Goal: Task Accomplishment & Management: Manage account settings

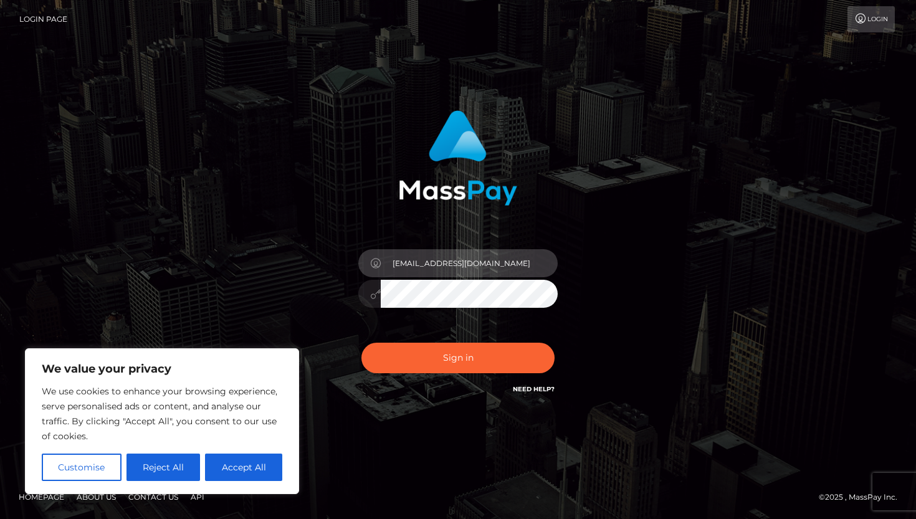
type input "[EMAIL_ADDRESS][DOMAIN_NAME]"
click at [458, 358] on button "Sign in" at bounding box center [457, 358] width 193 height 31
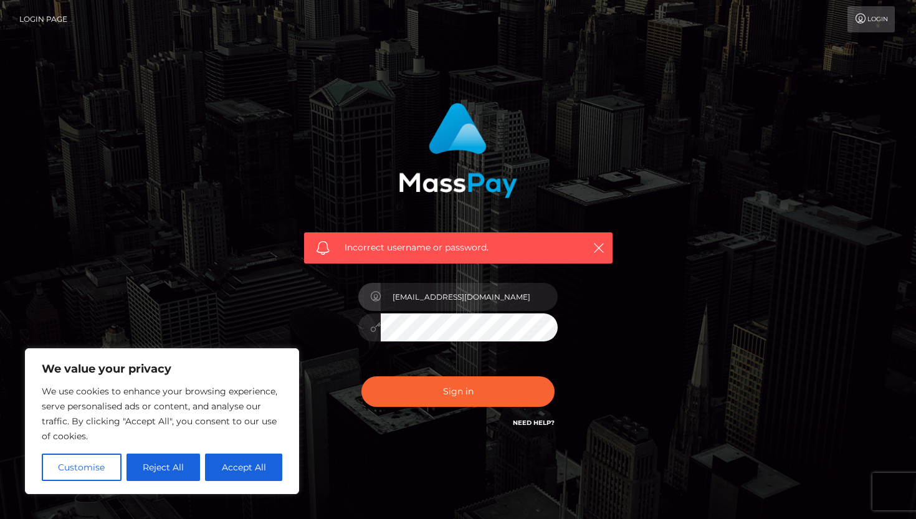
type input "[EMAIL_ADDRESS][DOMAIN_NAME]"
click at [458, 391] on button "Sign in" at bounding box center [457, 391] width 193 height 31
type input "[EMAIL_ADDRESS][DOMAIN_NAME]"
click at [458, 391] on button "Sign in" at bounding box center [457, 391] width 193 height 31
type input "hugo.capricho@gmail.com"
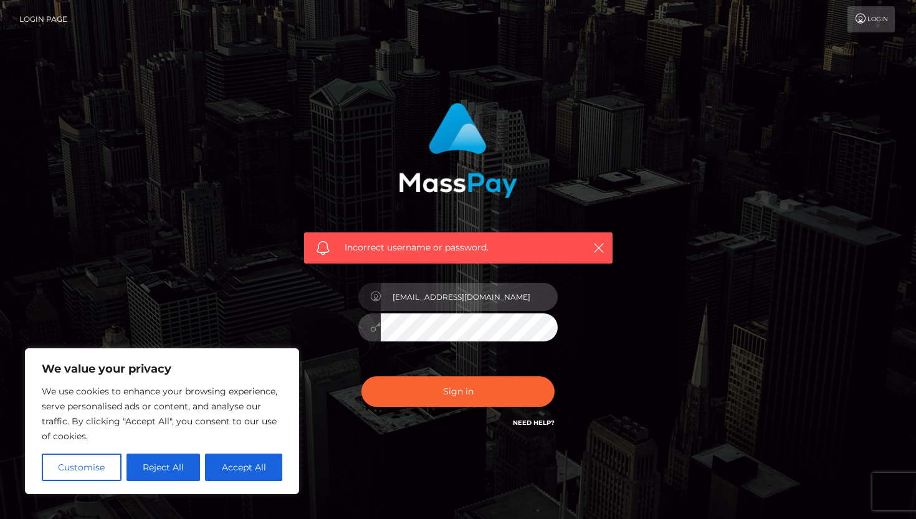
click at [440, 298] on input "[EMAIL_ADDRESS][DOMAIN_NAME]" at bounding box center [469, 297] width 177 height 28
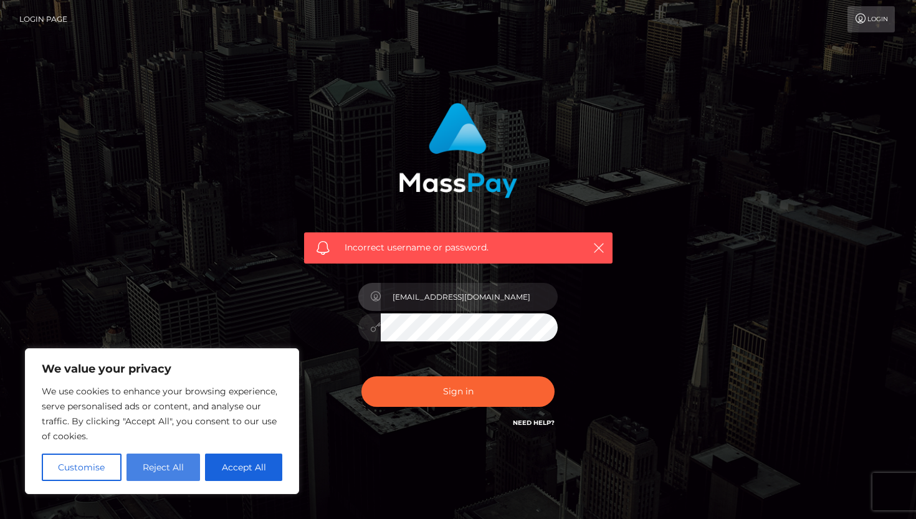
click at [171, 464] on button "Reject All" at bounding box center [163, 466] width 74 height 27
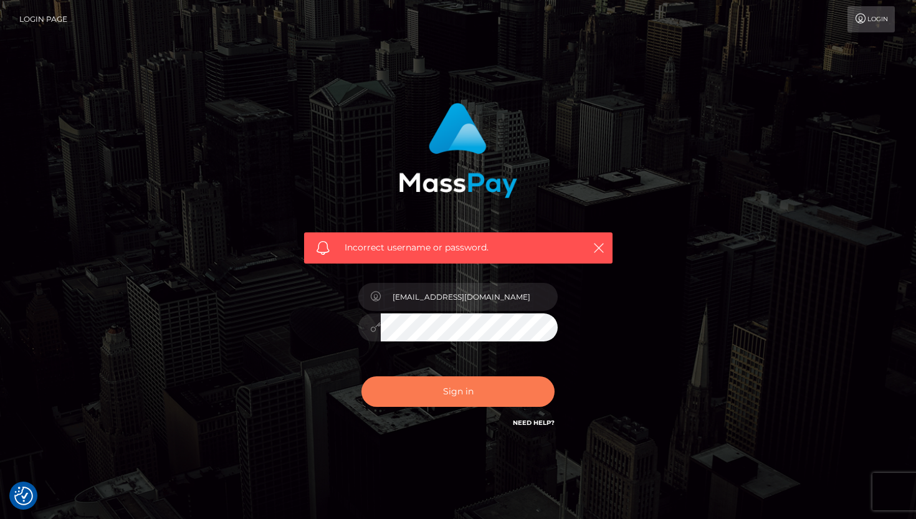
click at [420, 389] on button "Sign in" at bounding box center [457, 391] width 193 height 31
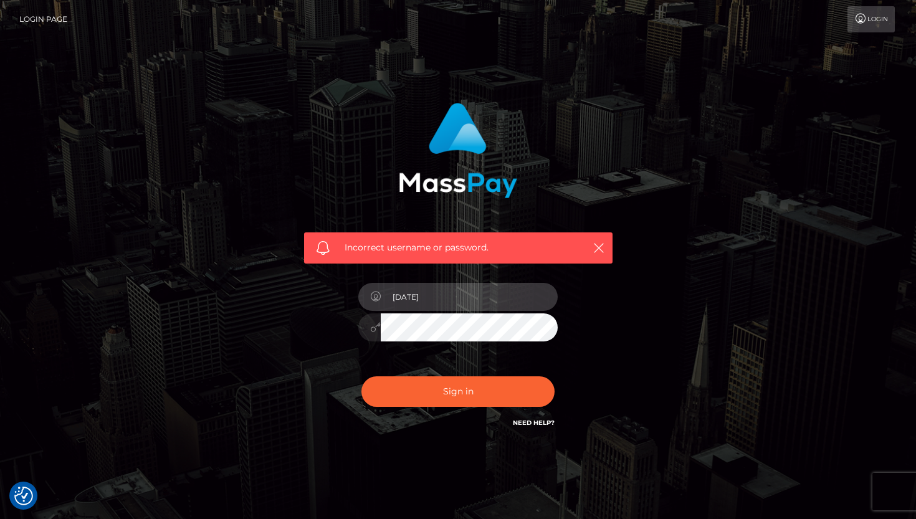
type input "[DATE]"
click at [427, 300] on input "2001-02-06" at bounding box center [469, 297] width 177 height 28
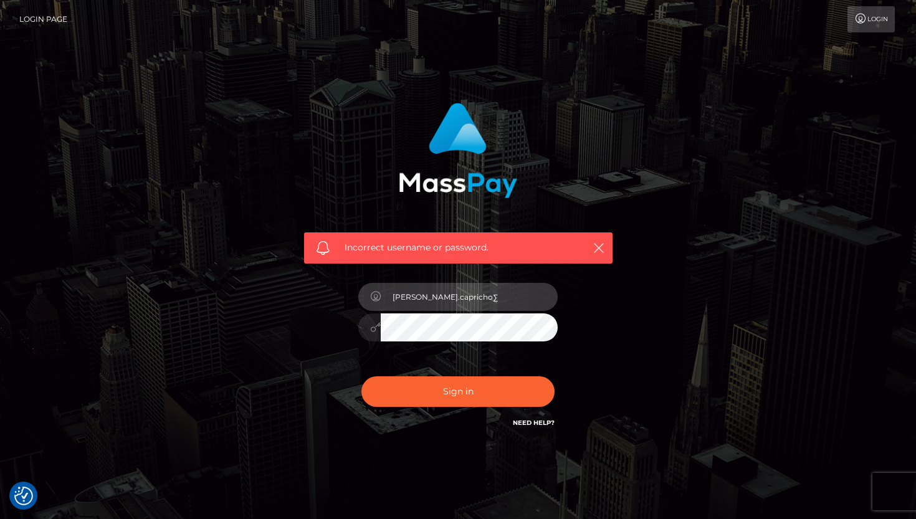
type input "[PERSON_NAME].capricho"
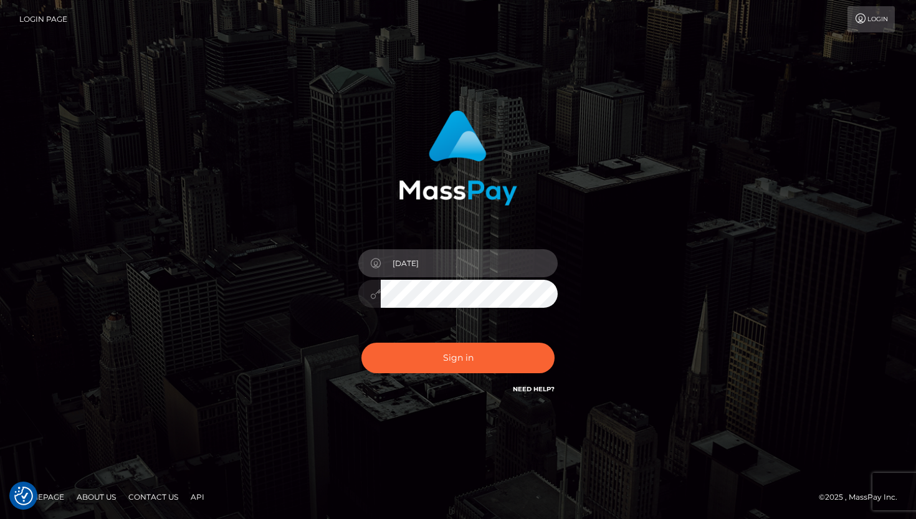
click at [416, 272] on input "[DATE]" at bounding box center [469, 263] width 177 height 28
click at [416, 272] on input "2001-02-06" at bounding box center [469, 263] width 177 height 28
type input "2"
type input "[EMAIL_ADDRESS][DOMAIN_NAME]"
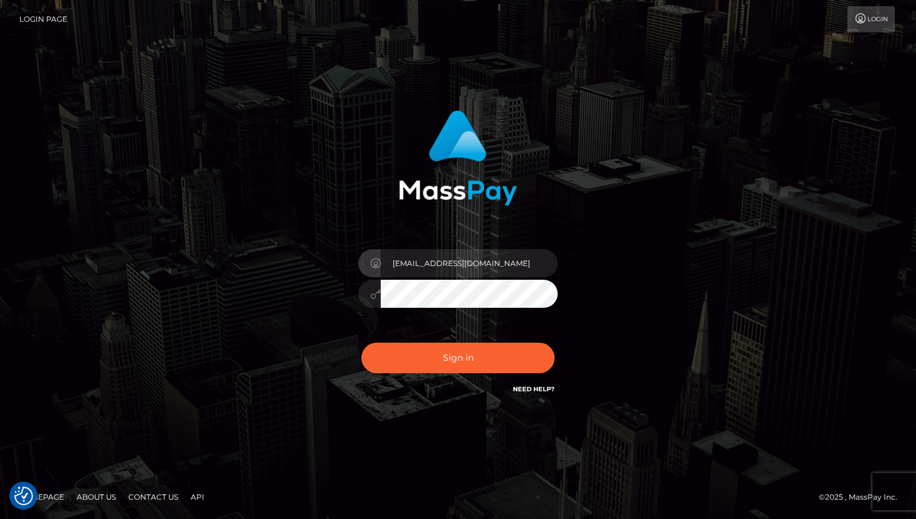
click at [588, 245] on div "hugo.capricho@gmail.com Sign in" at bounding box center [458, 253] width 327 height 305
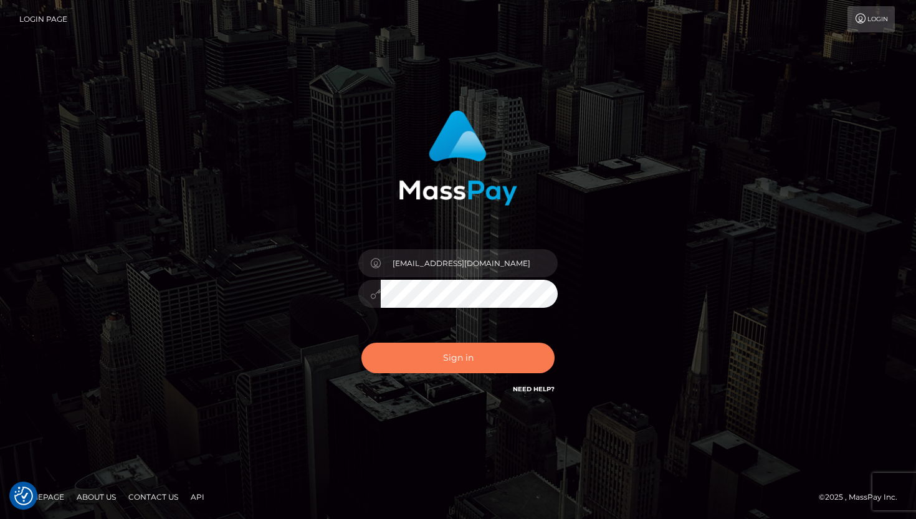
click at [483, 360] on button "Sign in" at bounding box center [457, 358] width 193 height 31
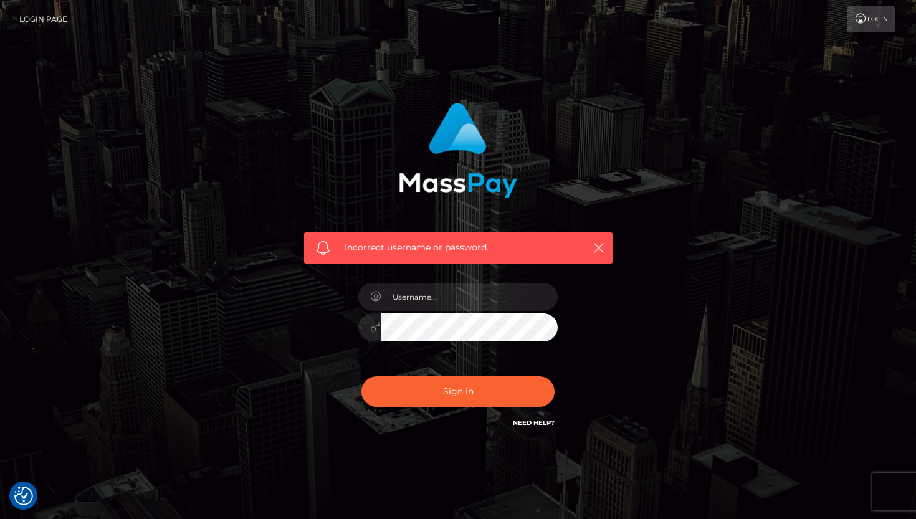
click at [623, 310] on div "Incorrect username or password." at bounding box center [458, 272] width 346 height 358
type input "[EMAIL_ADDRESS][DOMAIN_NAME]"
click at [539, 417] on h6 "Need Help?" at bounding box center [534, 422] width 42 height 11
click at [538, 421] on link "Need Help?" at bounding box center [534, 423] width 42 height 8
